Goal: Information Seeking & Learning: Learn about a topic

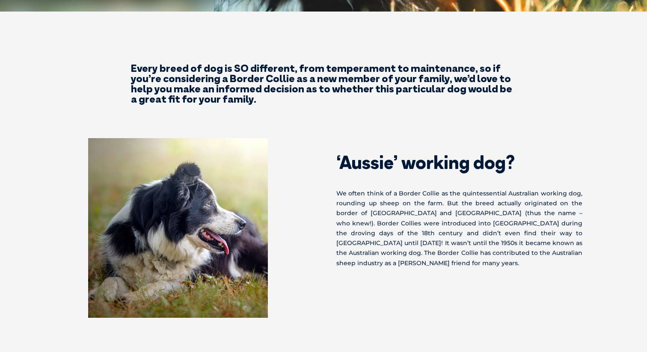
scroll to position [291, 0]
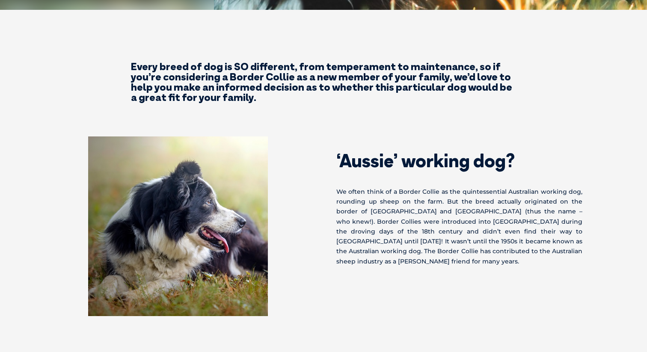
click at [564, 101] on div "Every breed of dog is SO different, from temperament to maintenance, so if you’…" at bounding box center [323, 81] width 647 height 41
click at [584, 92] on div "Every breed of dog is SO different, from temperament to maintenance, so if you’…" at bounding box center [323, 81] width 647 height 41
click at [586, 88] on div "Every breed of dog is SO different, from temperament to maintenance, so if you’…" at bounding box center [323, 81] width 647 height 41
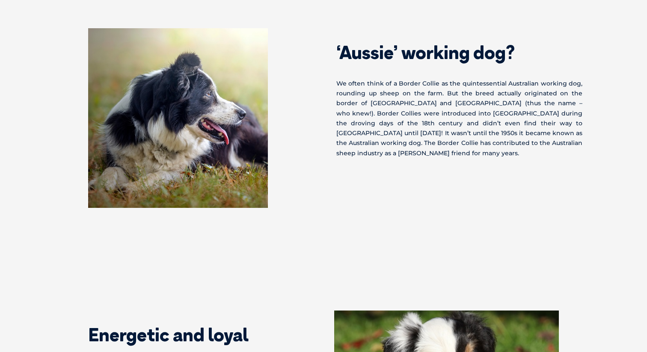
scroll to position [402, 0]
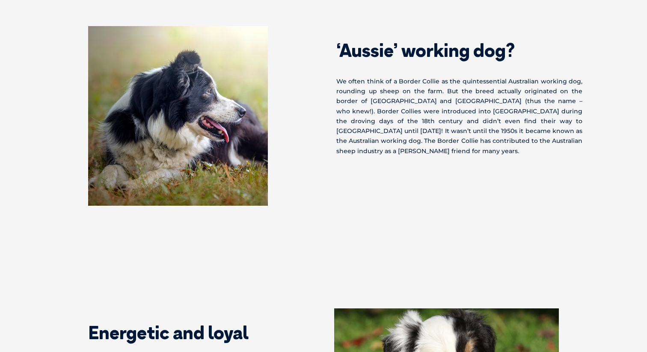
click at [606, 128] on section "‘Aussie’ working dog? We often think of a Border Collie as the quintessential A…" at bounding box center [323, 133] width 647 height 283
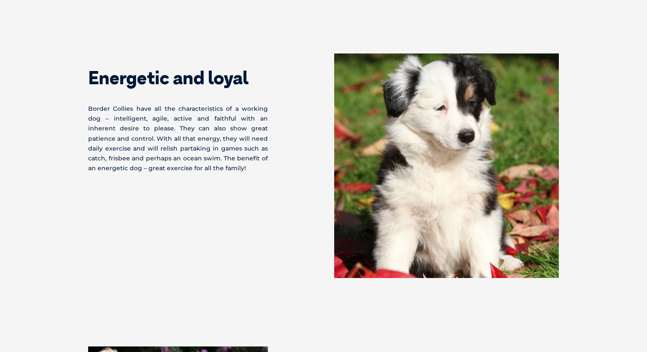
scroll to position [657, 0]
click at [606, 128] on section "Energetic and loyal Border Collies have all the characteristics of a working do…" at bounding box center [323, 165] width 647 height 293
click at [607, 110] on section "Energetic and loyal Border Collies have all the characteristics of a working do…" at bounding box center [323, 165] width 647 height 293
click at [607, 104] on section "Energetic and loyal Border Collies have all the characteristics of a working do…" at bounding box center [323, 165] width 647 height 293
click at [601, 92] on section "Energetic and loyal Border Collies have all the characteristics of a working do…" at bounding box center [323, 165] width 647 height 293
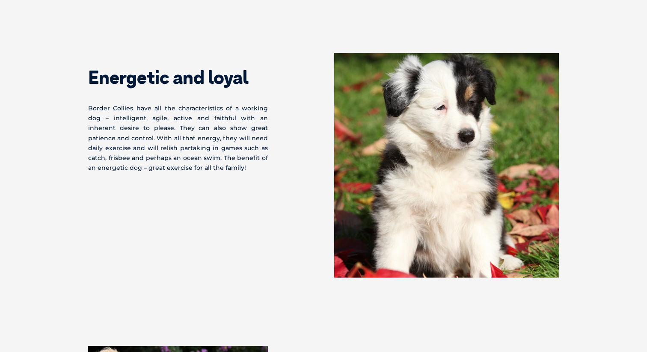
click at [601, 92] on section "Energetic and loyal Border Collies have all the characteristics of a working do…" at bounding box center [323, 165] width 647 height 293
click at [603, 85] on section "Energetic and loyal Border Collies have all the characteristics of a working do…" at bounding box center [323, 165] width 647 height 293
click at [602, 82] on section "Energetic and loyal Border Collies have all the characteristics of a working do…" at bounding box center [323, 165] width 647 height 293
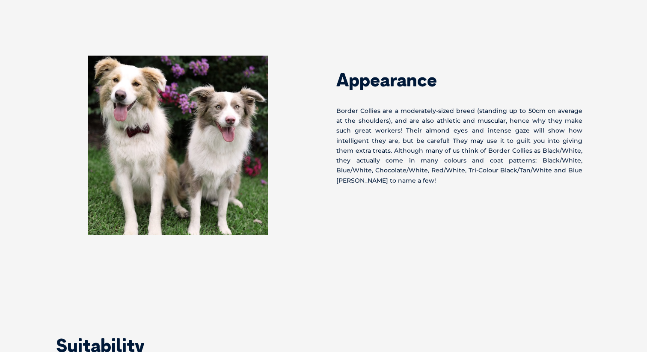
scroll to position [949, 0]
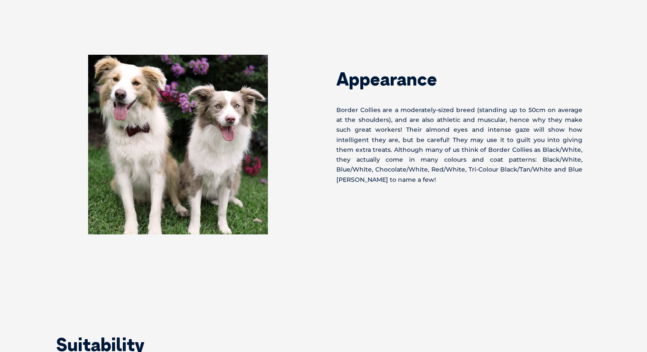
click at [603, 78] on div "Appearance Border Collies are a moderately-sized breed (standing up to 50cm on …" at bounding box center [323, 162] width 565 height 214
click at [605, 78] on div "Appearance Border Collies are a moderately-sized breed (standing up to 50cm on …" at bounding box center [323, 162] width 565 height 214
click at [612, 105] on section "Appearance Border Collies are a moderately-sized breed (standing up to 50cm on …" at bounding box center [323, 162] width 647 height 283
click at [612, 110] on section "Appearance Border Collies are a moderately-sized breed (standing up to 50cm on …" at bounding box center [323, 162] width 647 height 283
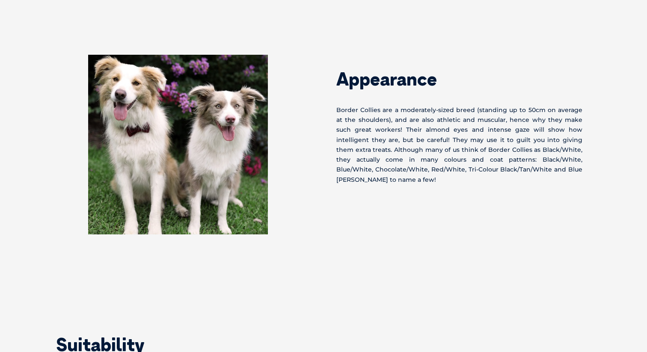
click at [612, 110] on section "Appearance Border Collies are a moderately-sized breed (standing up to 50cm on …" at bounding box center [323, 162] width 647 height 283
click at [611, 117] on section "Appearance Border Collies are a moderately-sized breed (standing up to 50cm on …" at bounding box center [323, 162] width 647 height 283
click at [606, 127] on div "Appearance Border Collies are a moderately-sized breed (standing up to 50cm on …" at bounding box center [323, 162] width 565 height 214
click at [605, 136] on div "Appearance Border Collies are a moderately-sized breed (standing up to 50cm on …" at bounding box center [323, 162] width 565 height 214
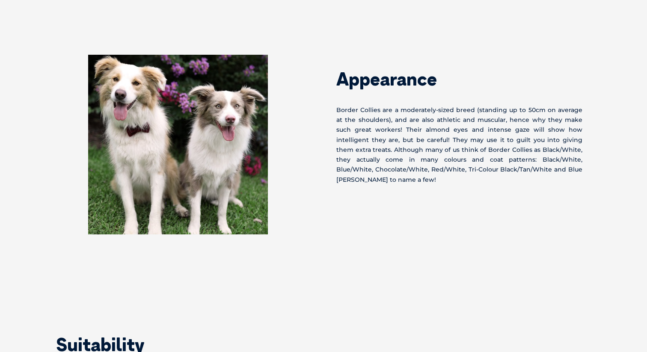
click at [605, 136] on div "Appearance Border Collies are a moderately-sized breed (standing up to 50cm on …" at bounding box center [323, 162] width 565 height 214
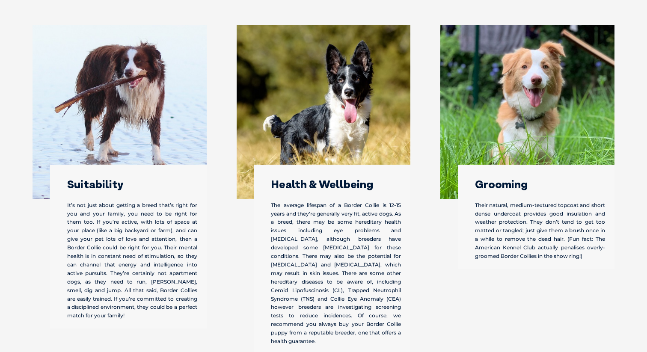
scroll to position [1327, 0]
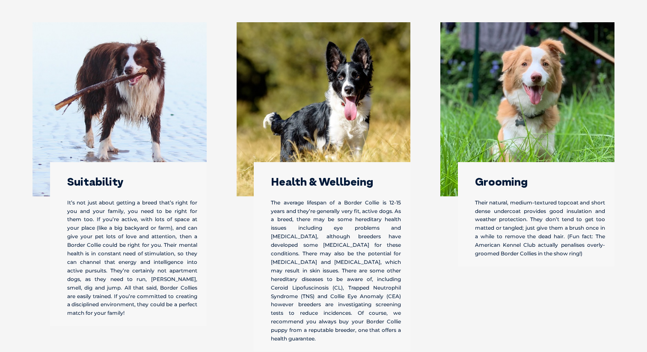
click at [185, 233] on p "It’s not just about getting a breed that’s right for you and your family, you n…" at bounding box center [132, 258] width 130 height 119
click at [221, 228] on div "Suitability It’s not just about getting a breed that’s right for you and your f…" at bounding box center [120, 199] width 204 height 355
click at [224, 217] on div "Health & Wellbeing The average lifespan of a Border Collie is 12-15 years and t…" at bounding box center [324, 199] width 204 height 355
click at [224, 214] on div "Health & Wellbeing The average lifespan of a Border Collie is 12-15 years and t…" at bounding box center [324, 199] width 204 height 355
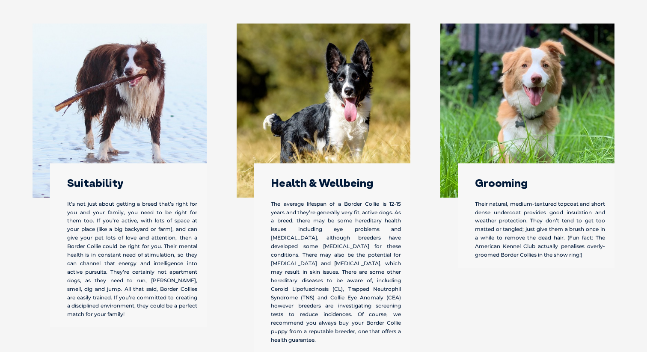
scroll to position [1326, 0]
click at [221, 197] on div "Suitability It’s not just about getting a breed that’s right for you and your f…" at bounding box center [120, 200] width 204 height 355
click at [221, 195] on div "Suitability It’s not just about getting a breed that’s right for you and your f…" at bounding box center [120, 200] width 204 height 355
click at [221, 186] on div "Suitability It’s not just about getting a breed that’s right for you and your f…" at bounding box center [120, 200] width 204 height 355
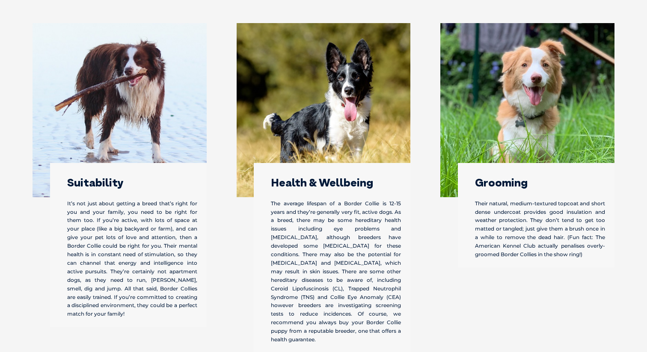
click at [221, 186] on div "Suitability It’s not just about getting a breed that’s right for you and your f…" at bounding box center [120, 200] width 204 height 355
click at [221, 180] on div "Suitability It’s not just about getting a breed that’s right for you and your f…" at bounding box center [120, 200] width 204 height 355
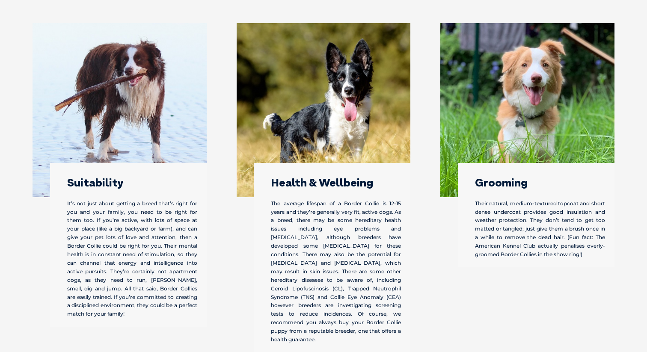
click at [222, 175] on div "Health & Wellbeing The average lifespan of a Border Collie is 12-15 years and t…" at bounding box center [324, 200] width 204 height 355
click at [632, 178] on section "Suitability Suitability It’s not just about getting a breed that’s right for yo…" at bounding box center [323, 178] width 647 height 504
click at [630, 174] on section "Suitability Suitability It’s not just about getting a breed that’s right for yo…" at bounding box center [323, 178] width 647 height 504
click at [629, 173] on div "Grooming Their natural, medium-textured topcoat and short dense undercoat provi…" at bounding box center [528, 200] width 204 height 355
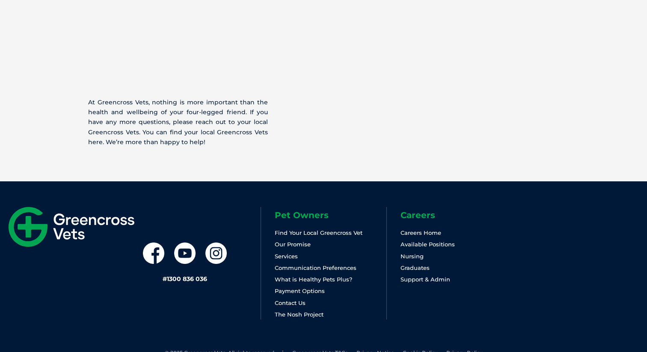
scroll to position [1721, 0]
